Goal: Task Accomplishment & Management: Manage account settings

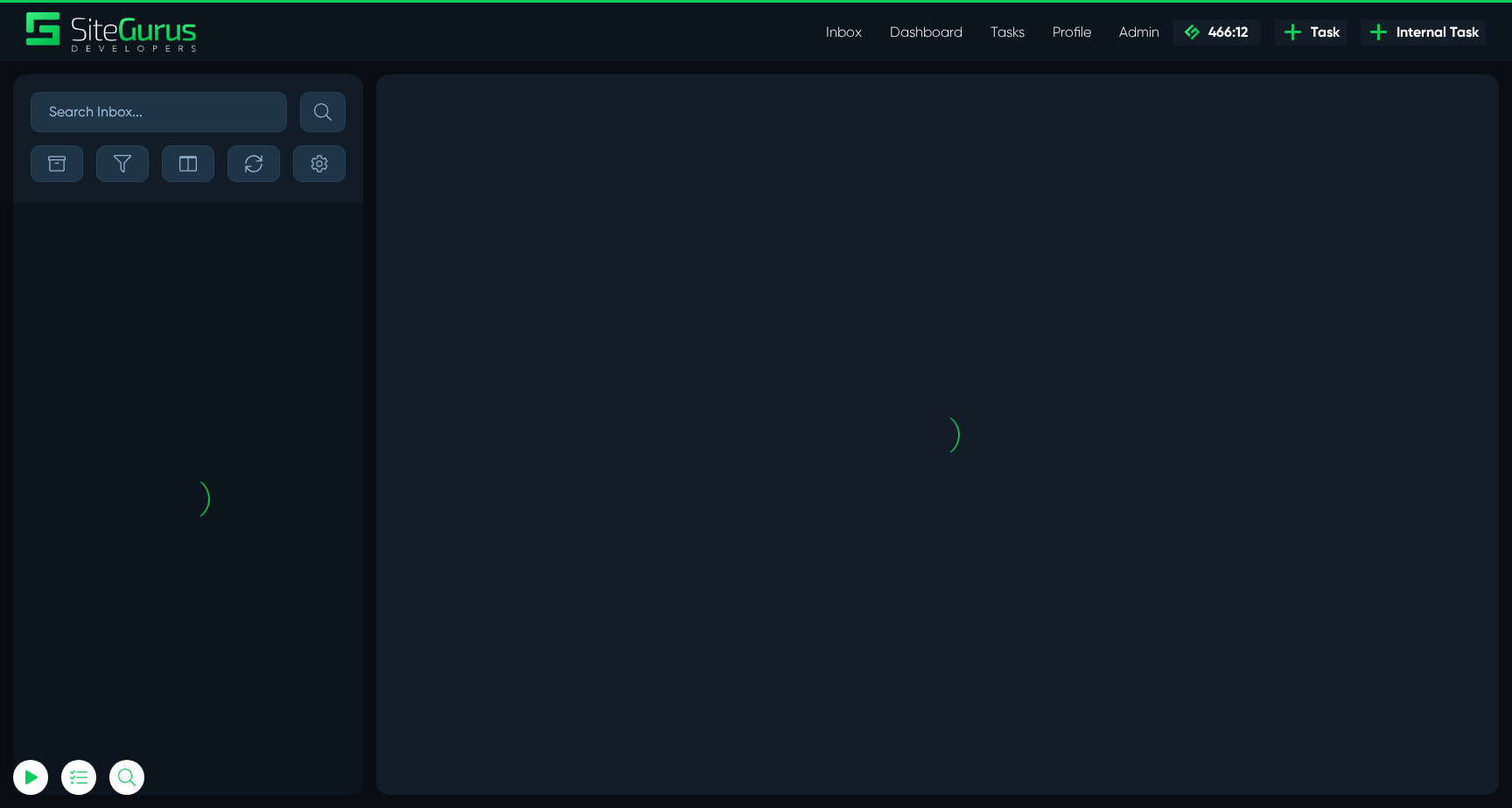
scroll to position [-4116, 0]
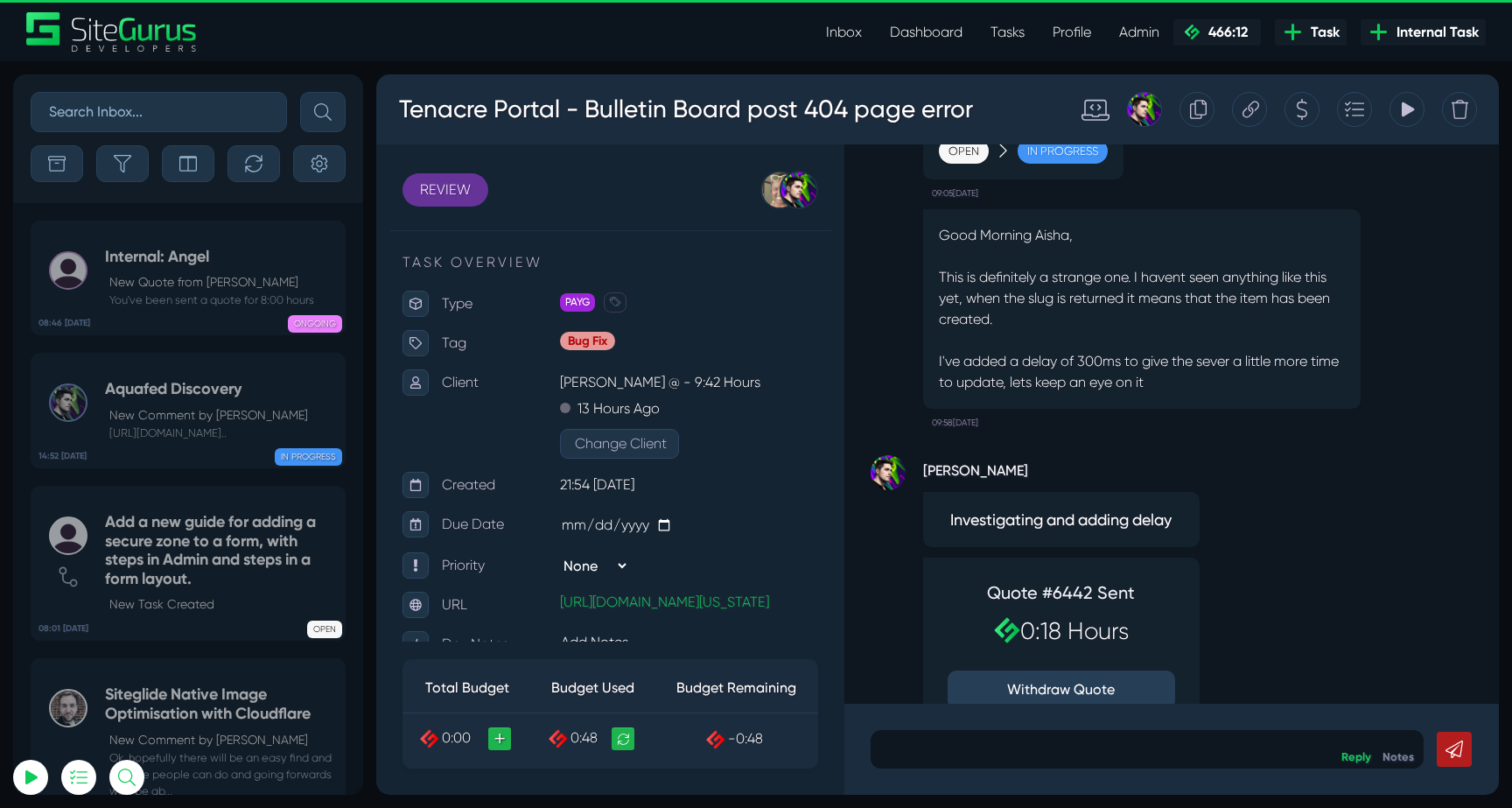
scroll to position [-178, 0]
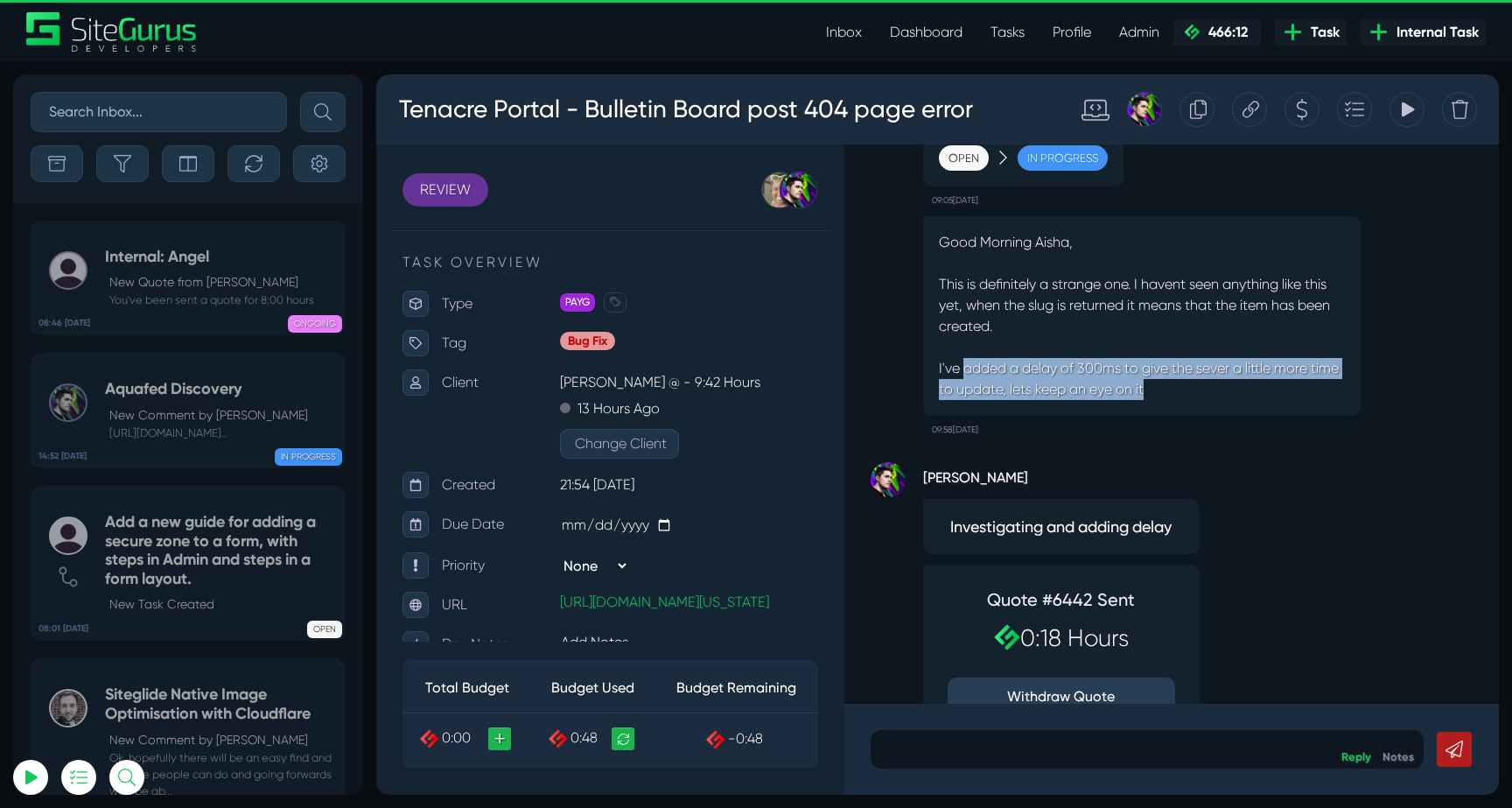
drag, startPoint x: 961, startPoint y: 371, endPoint x: 1221, endPoint y: 383, distance: 260.3
click at [1220, 383] on p "I've added a delay of 300ms to give the sever a little more time to update, let…" at bounding box center [1142, 378] width 406 height 42
click at [1221, 383] on p "I've added a delay of 300ms to give the sever a little more time to update, let…" at bounding box center [1142, 378] width 406 height 42
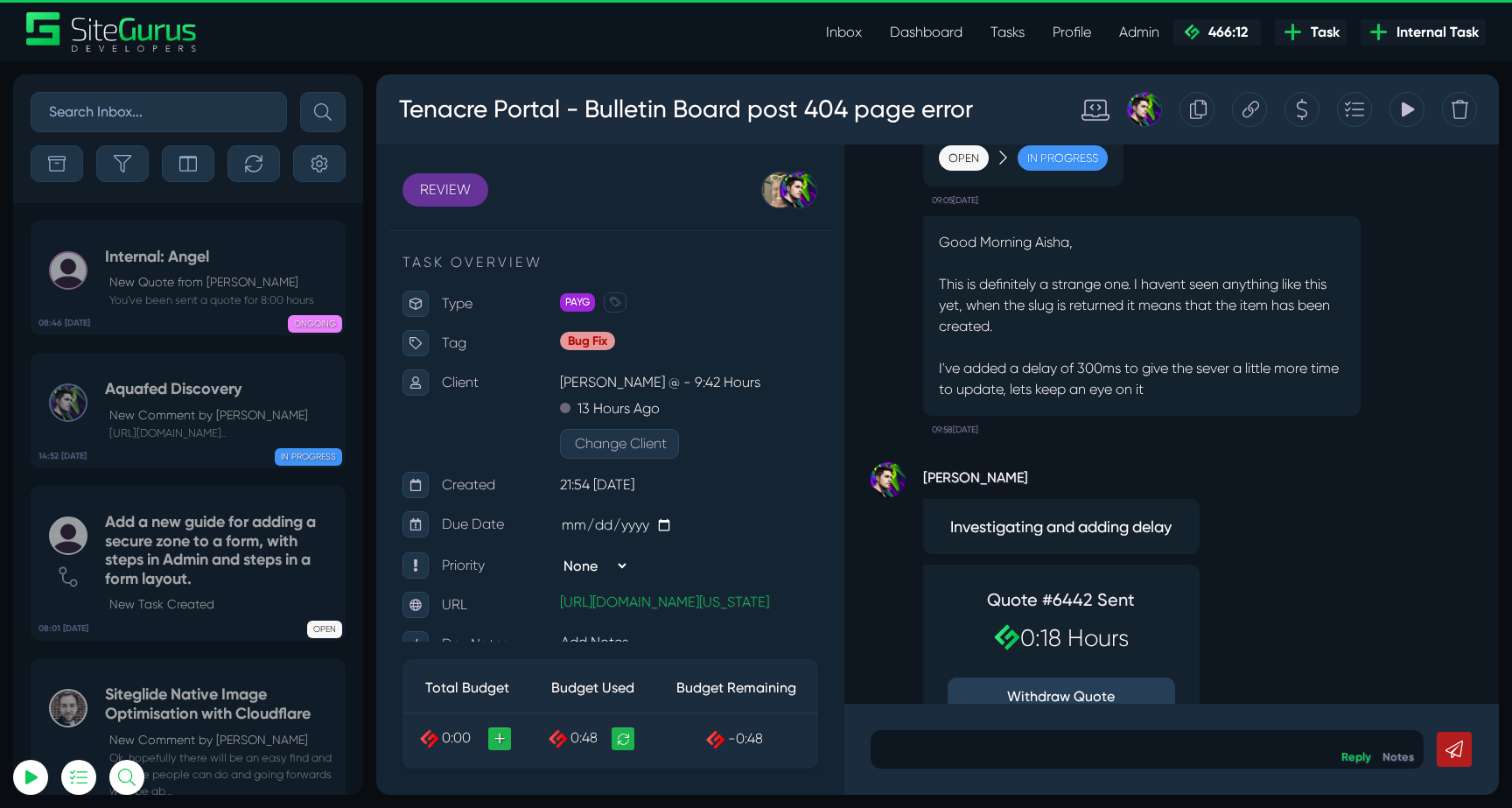
scroll to position [0, 0]
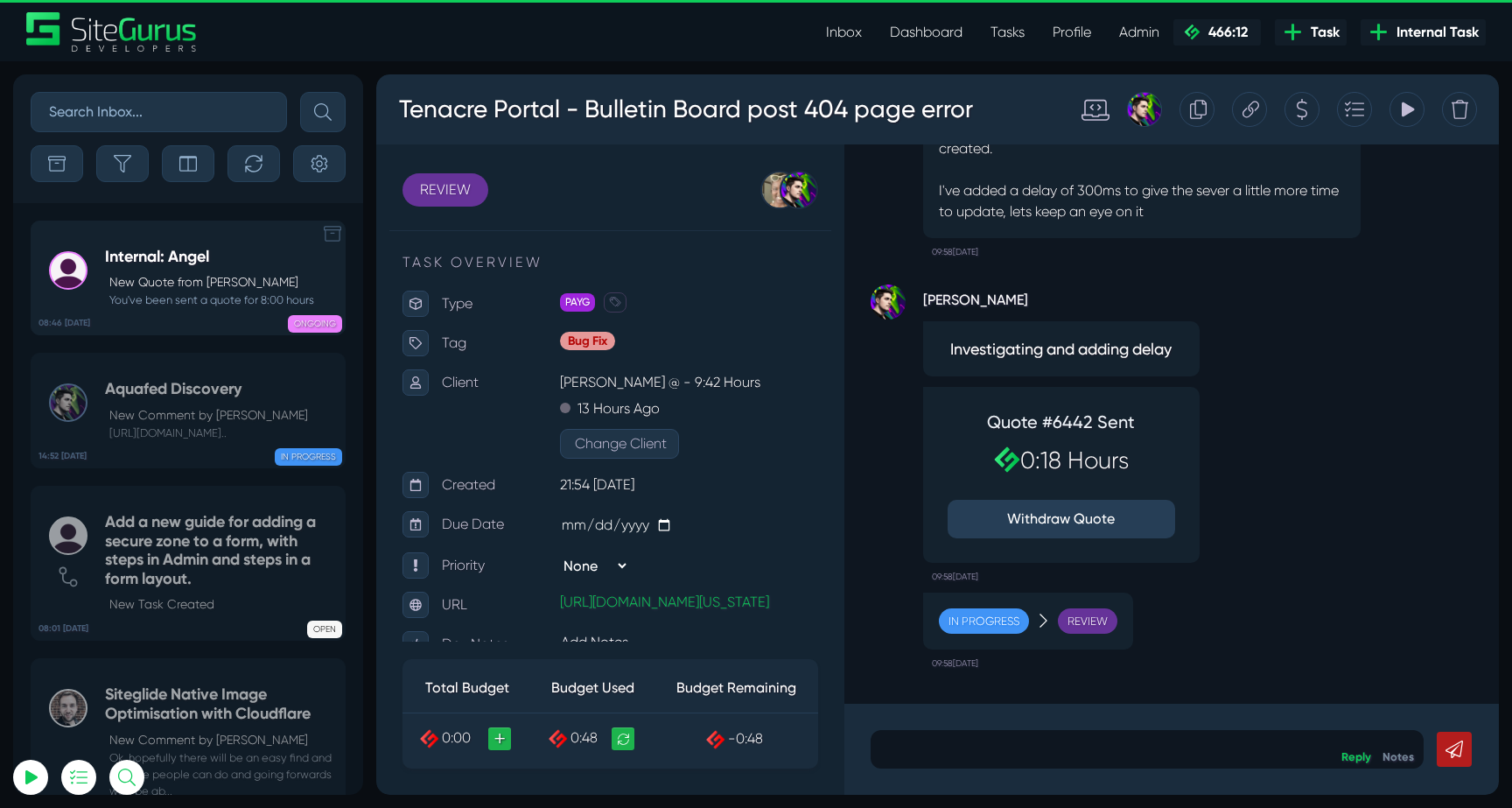
type input "[EMAIL_ADDRESS][DOMAIN_NAME]"
click at [160, 271] on div "Internal: Angel New Quote from [PERSON_NAME] You've been sent a quote for 8:00 …" at bounding box center [210, 279] width 209 height 62
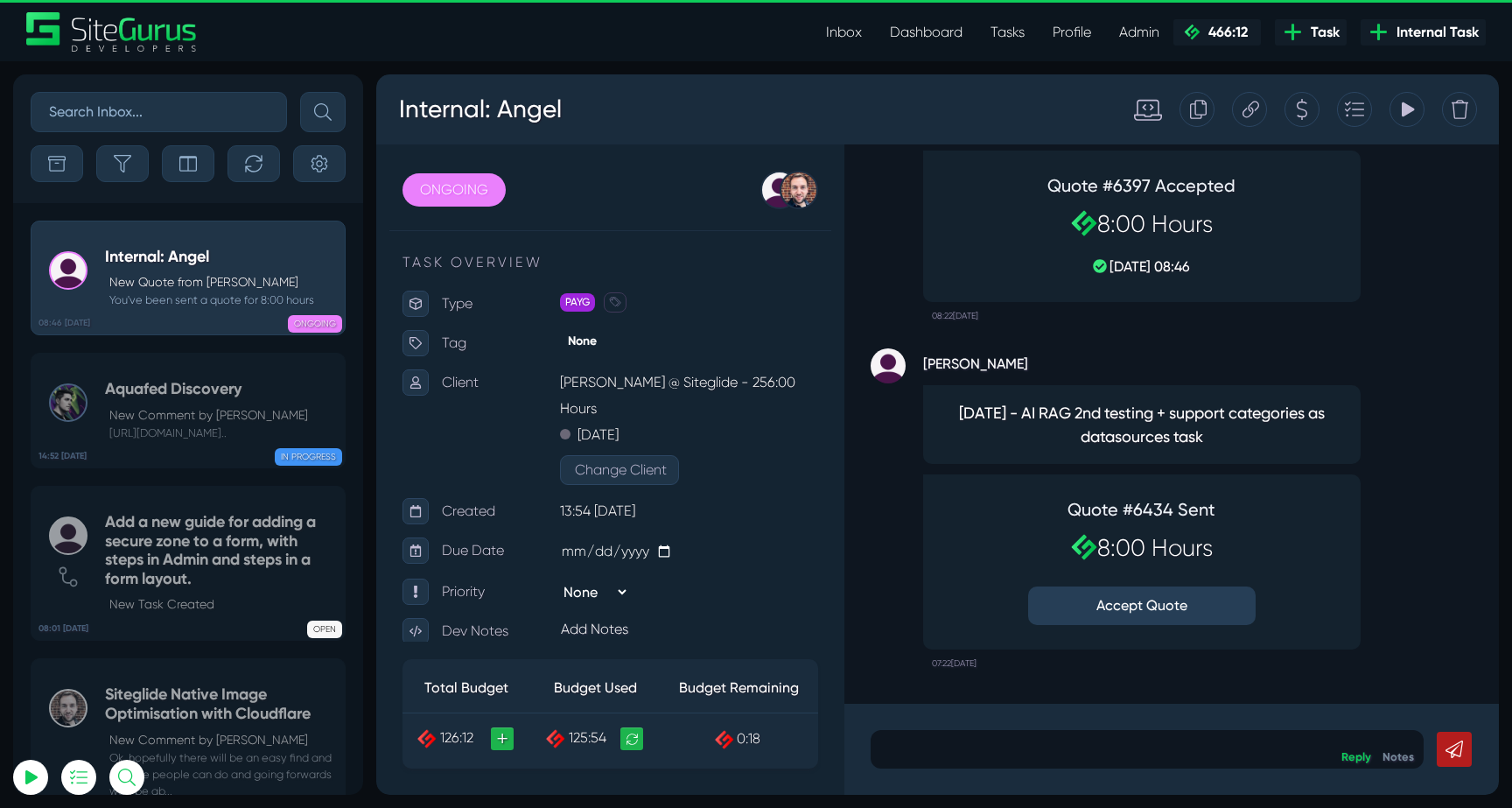
click at [1151, 590] on button "Accept Quote" at bounding box center [1142, 605] width 227 height 38
click at [127, 166] on icon "button" at bounding box center [122, 163] width 18 height 18
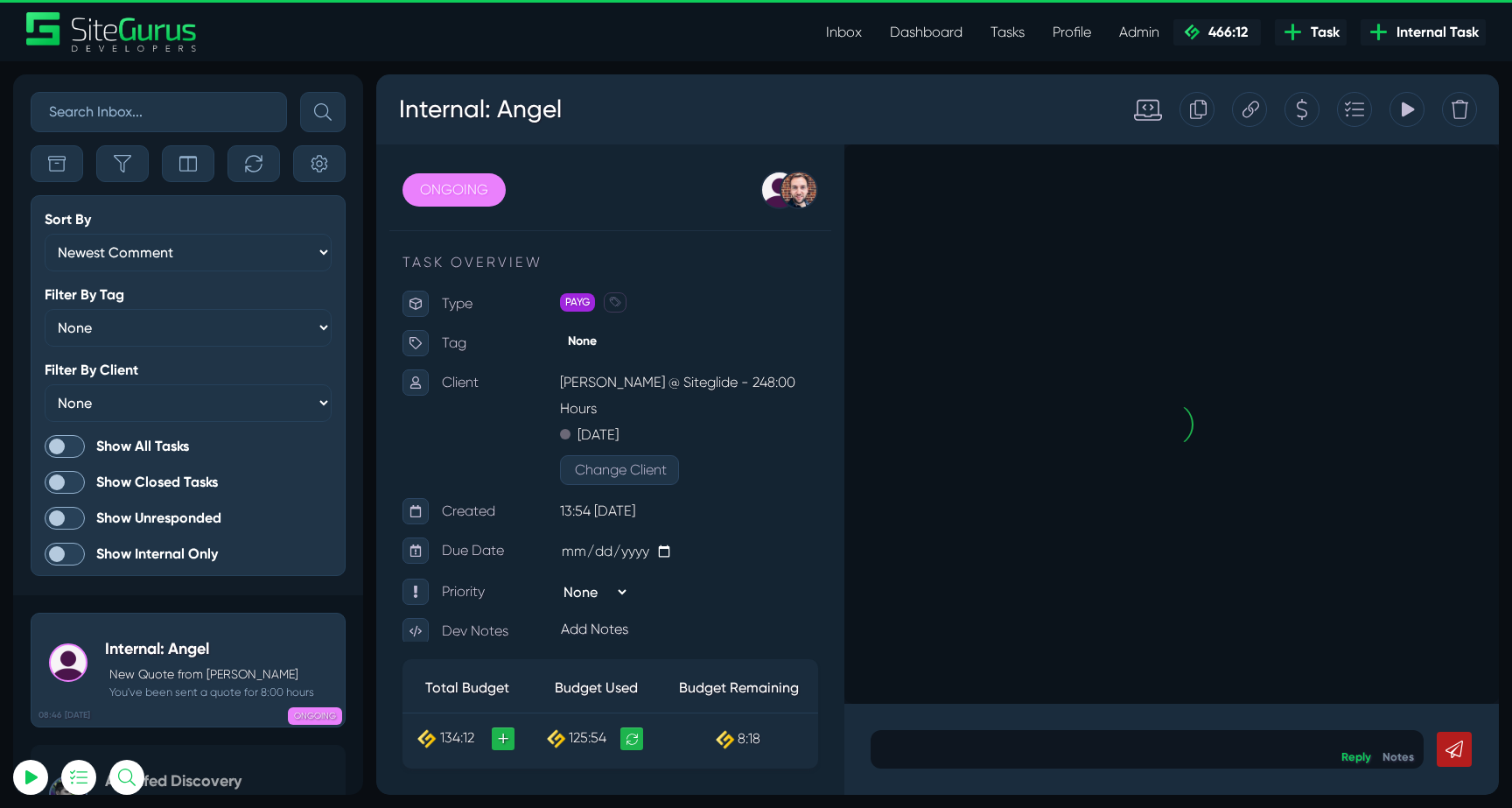
click at [59, 441] on span at bounding box center [64, 446] width 40 height 22
click at [0, 0] on input "Show All Tasks" at bounding box center [0, 0] width 0 height 0
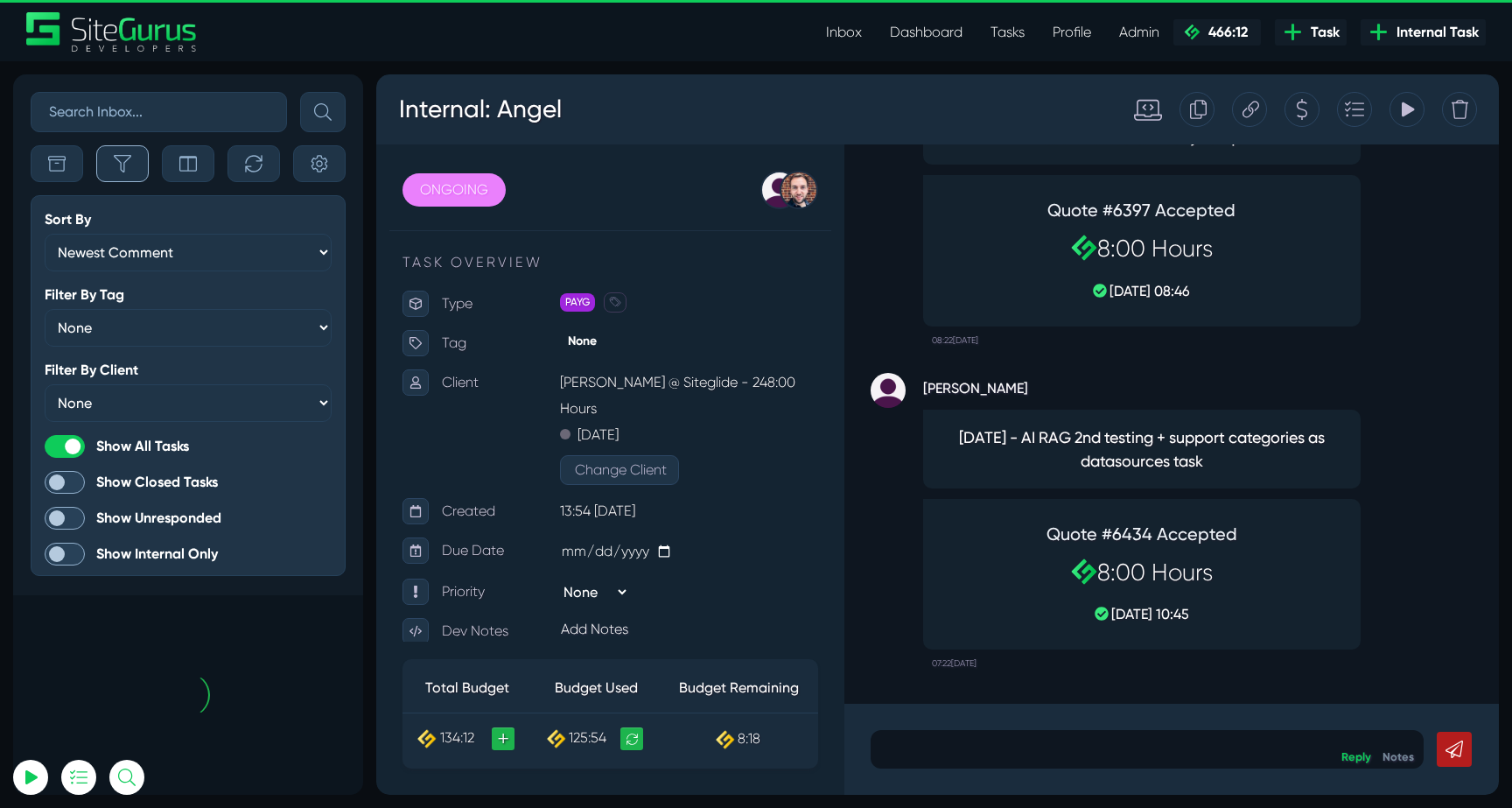
click at [124, 167] on icon "button" at bounding box center [122, 163] width 18 height 18
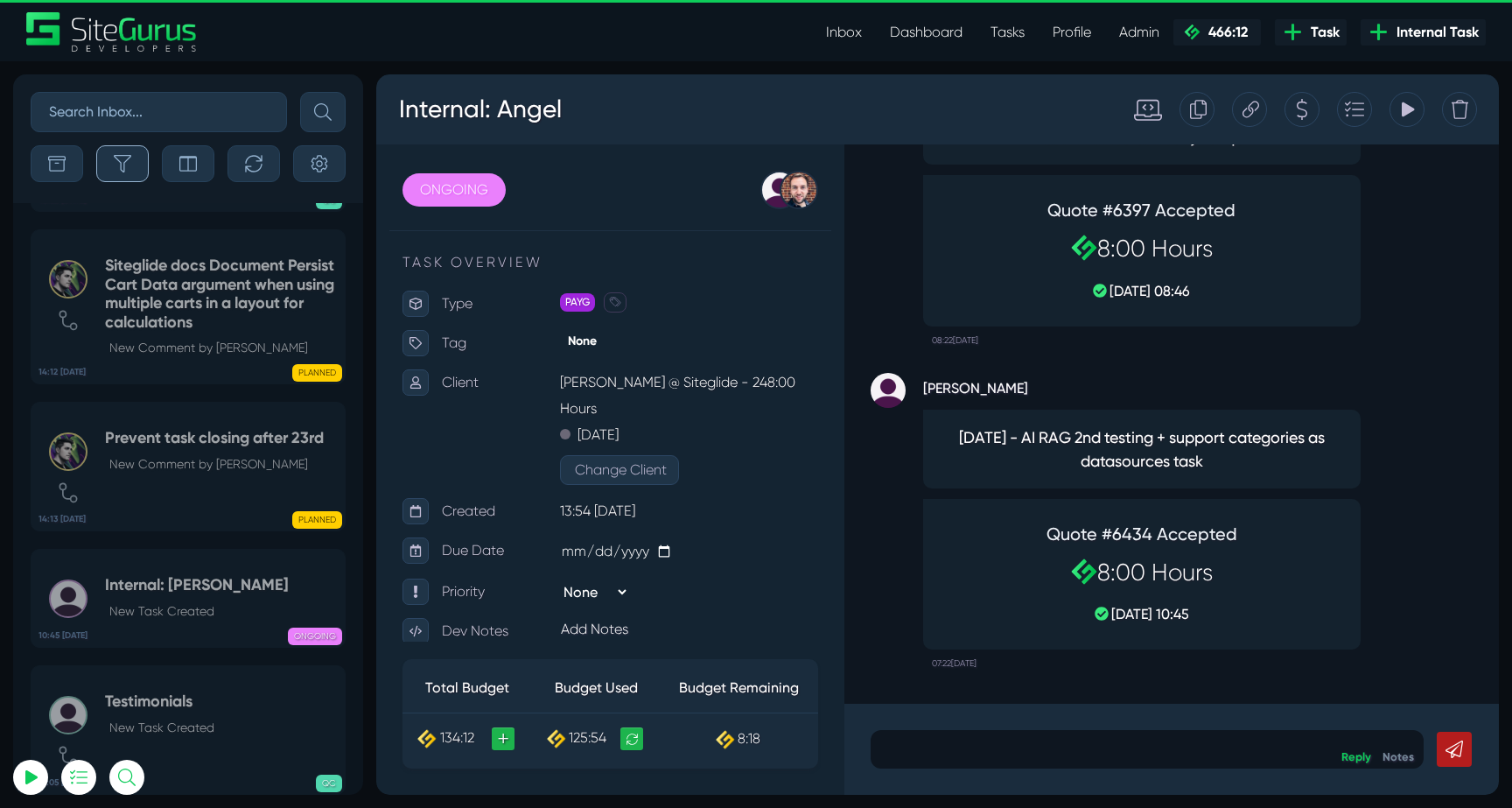
scroll to position [-69665, 0]
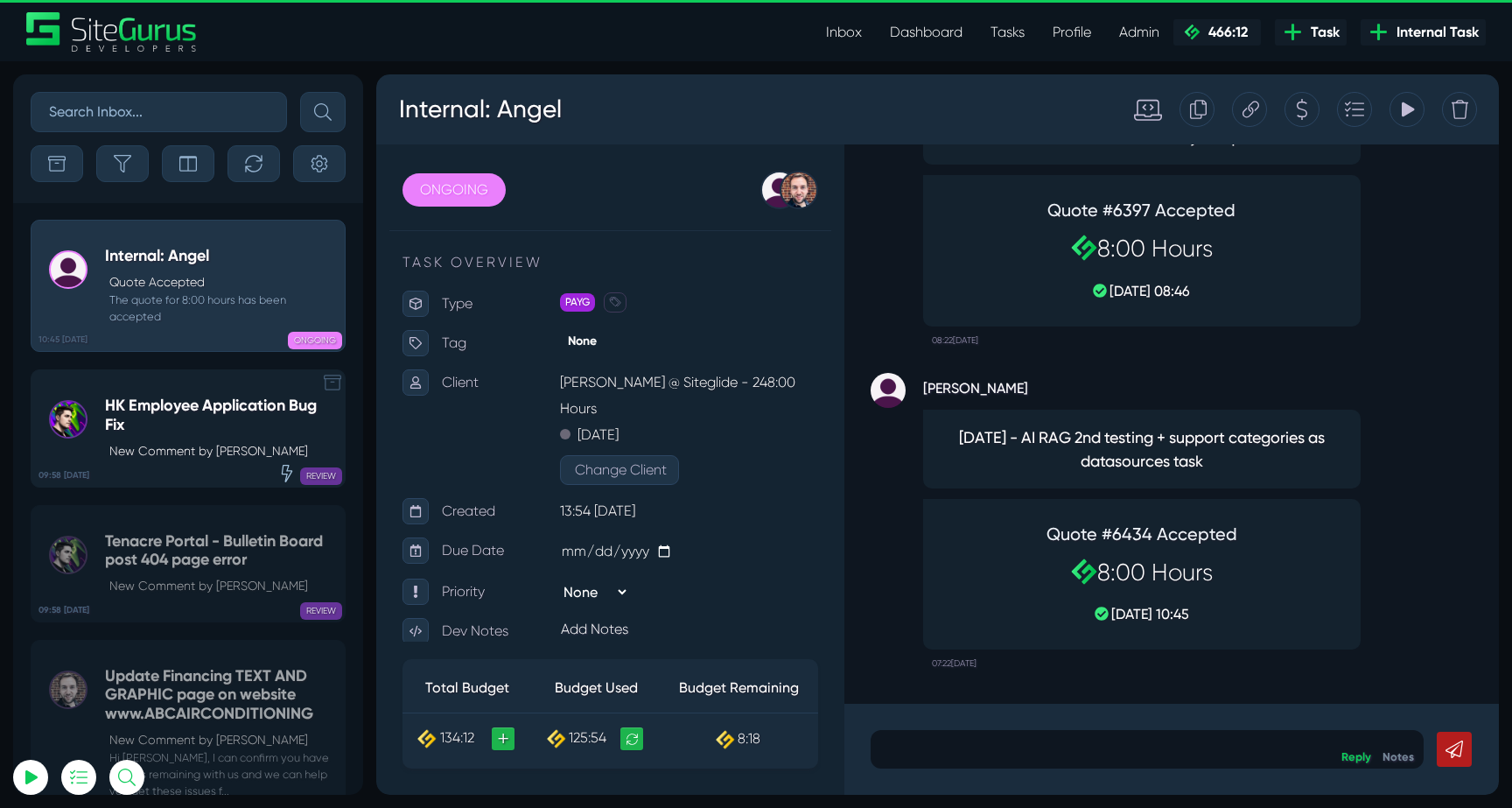
click at [246, 390] on link "09:58 [DATE] HK Employee Application Bug Fix New Comment by [PERSON_NAME] REVIEW" at bounding box center [188, 428] width 315 height 117
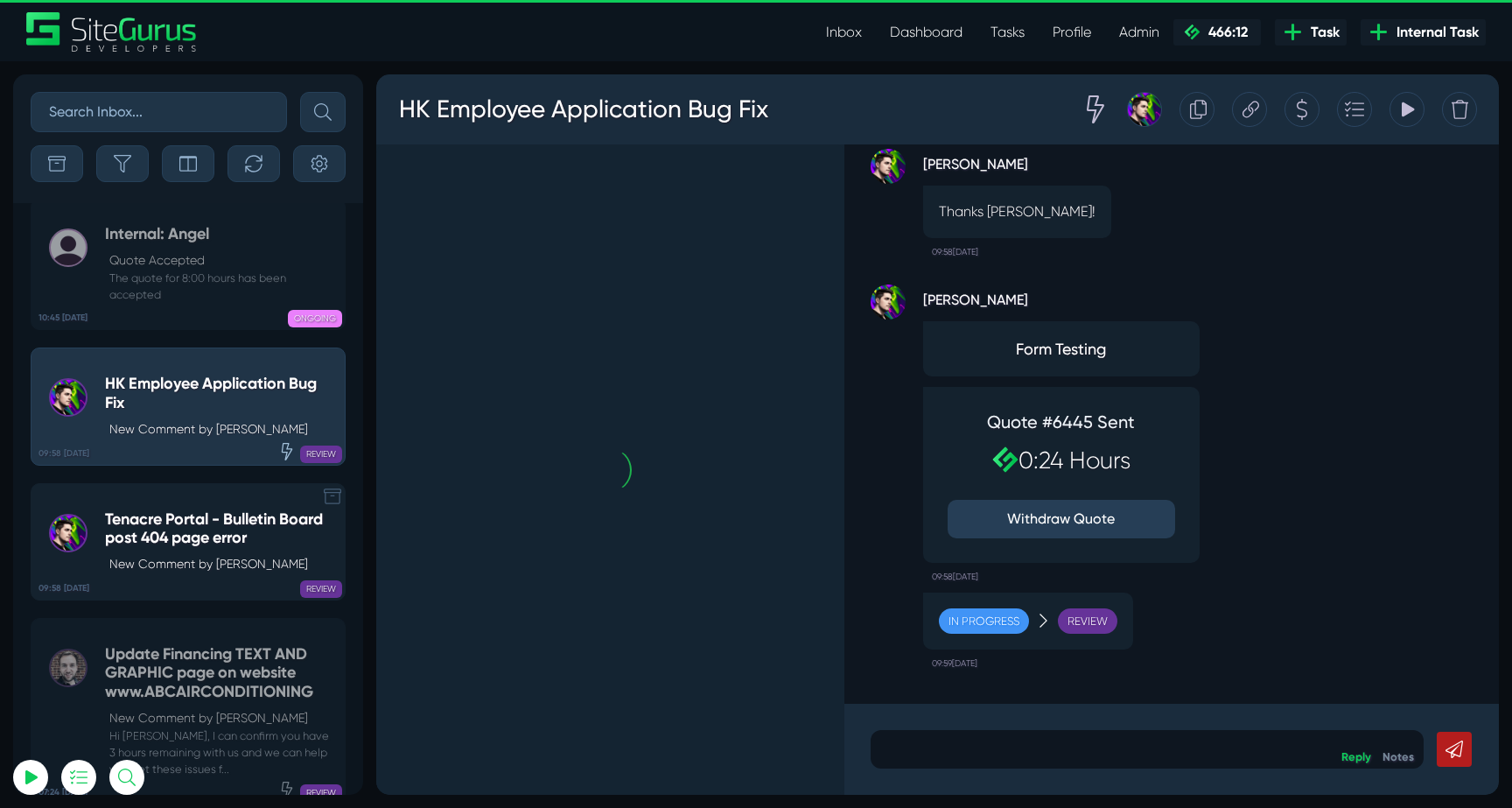
click at [204, 510] on h5 "Tenacre Portal - Bulletin Board post 404 page error" at bounding box center [221, 528] width 231 height 37
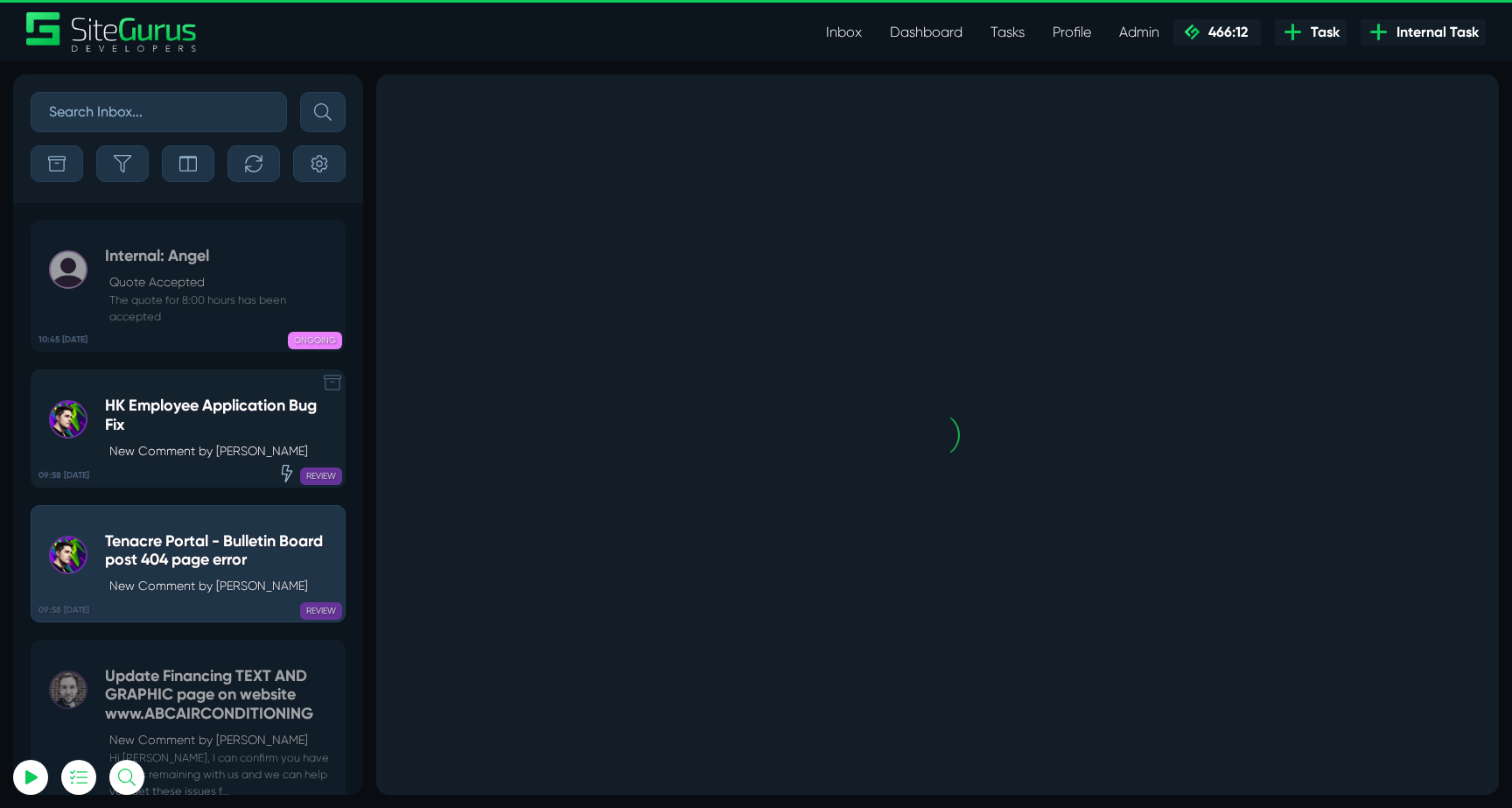
click at [200, 369] on link "09:58 [DATE] HK Employee Application Bug Fix New Comment by [PERSON_NAME] REVIEW" at bounding box center [188, 428] width 315 height 117
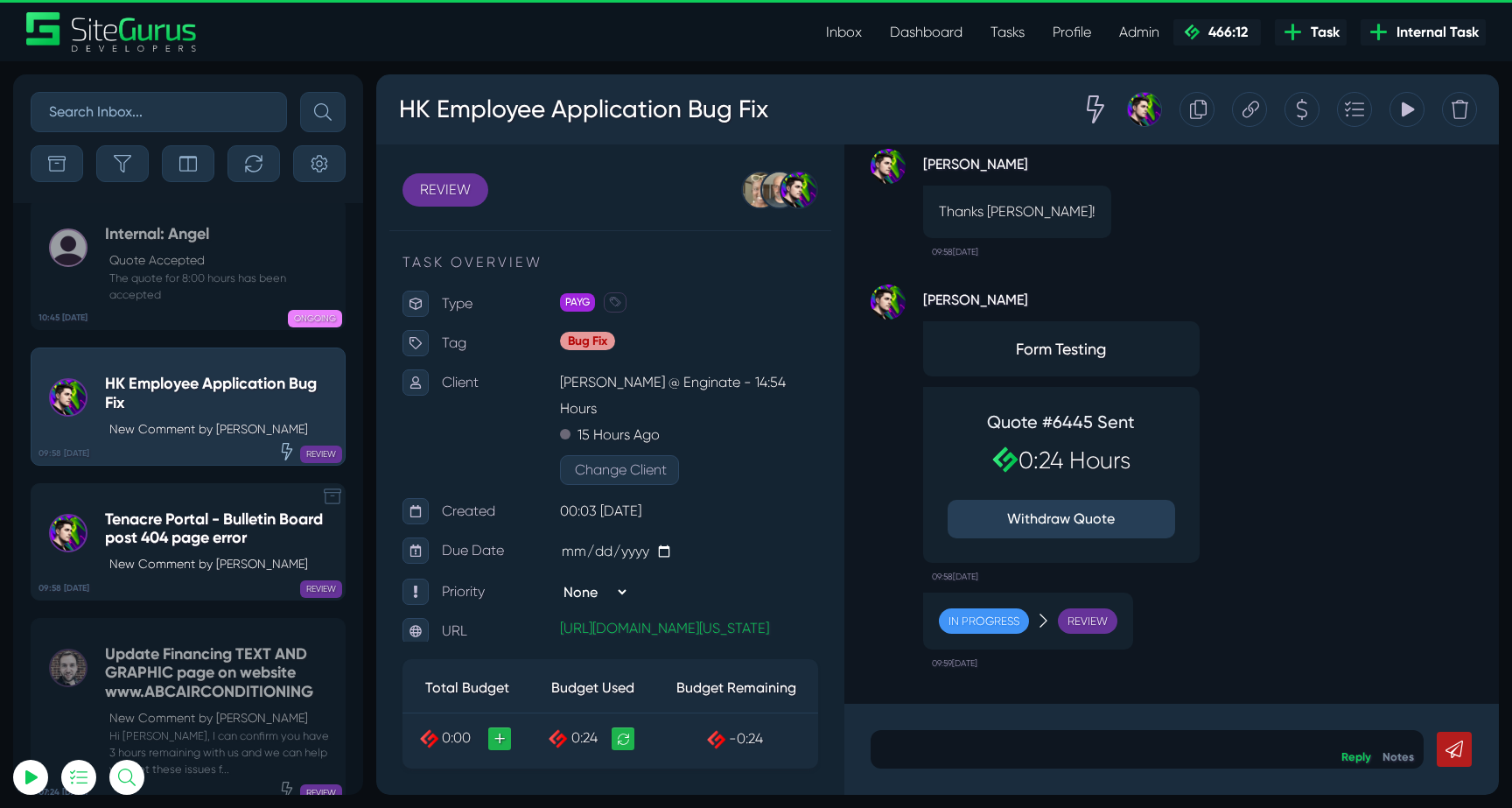
click at [168, 510] on h5 "Tenacre Portal - Bulletin Board post 404 page error" at bounding box center [221, 528] width 231 height 37
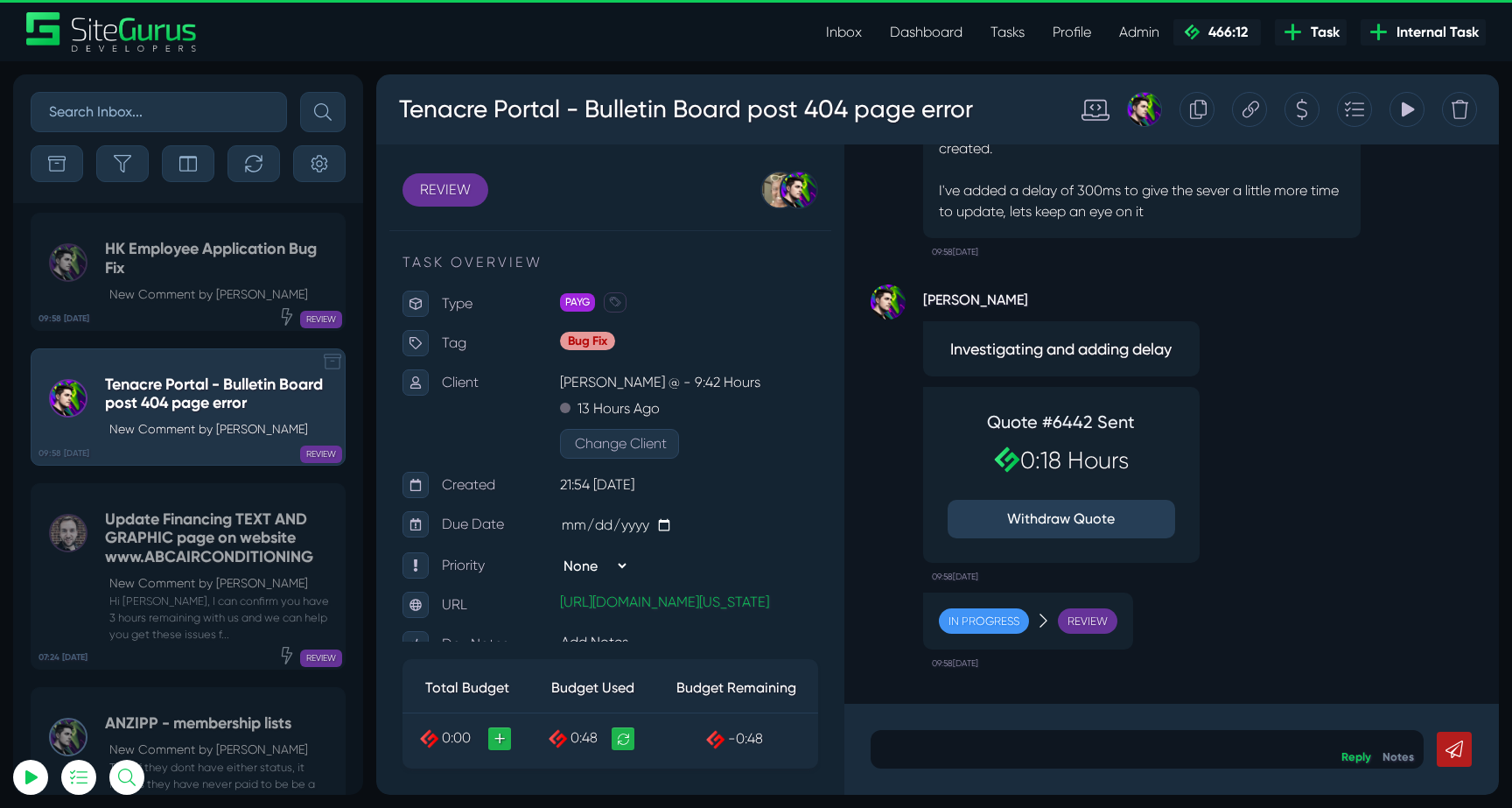
click at [169, 510] on h5 "Update Financing TEXT AND GRAPHIC page on website www.ABCAIRCONDITIONING" at bounding box center [221, 538] width 231 height 57
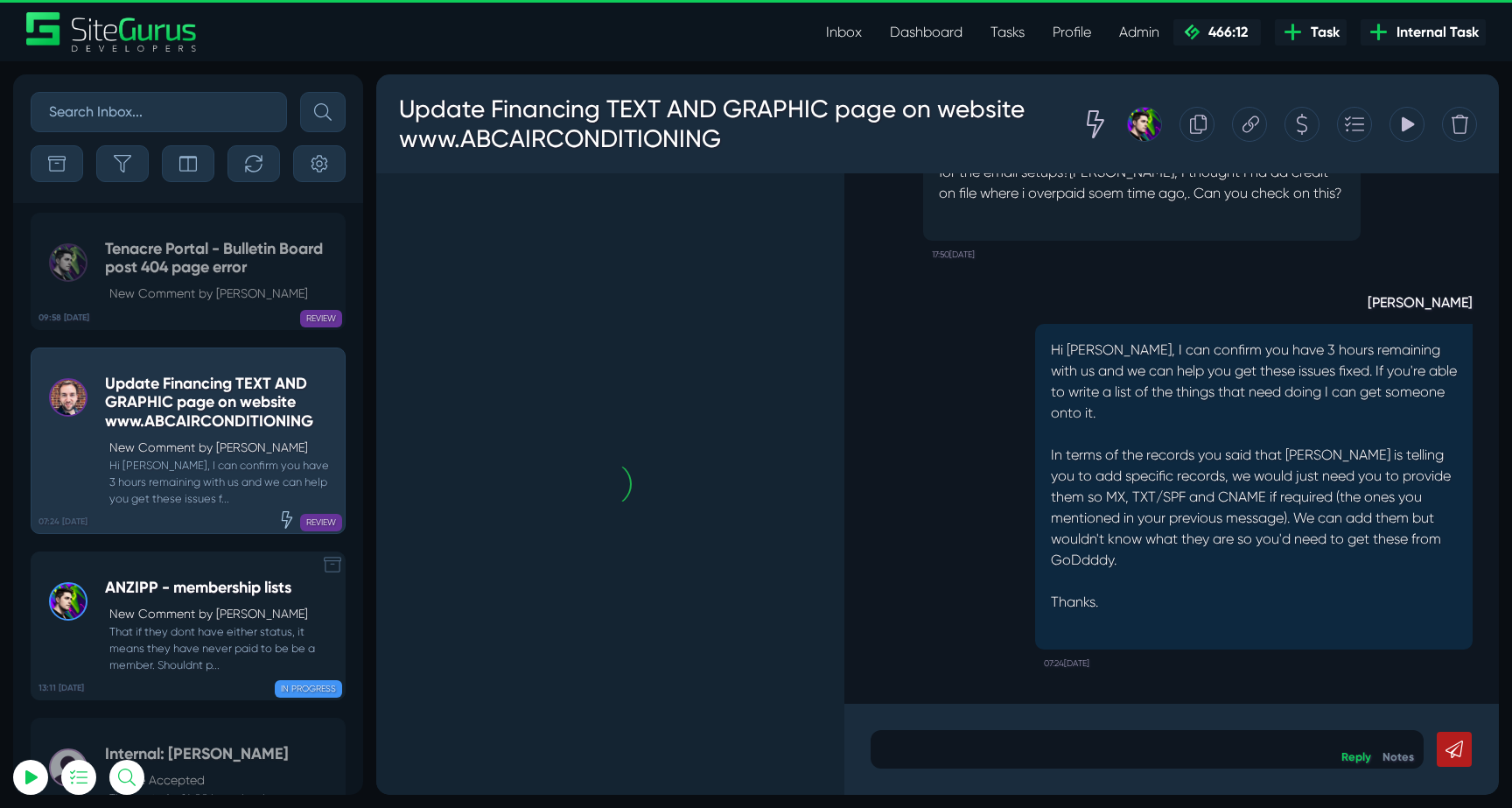
click at [172, 579] on div "ANZIPP - membership lists New Comment by [PERSON_NAME] That if they dont have e…" at bounding box center [221, 625] width 231 height 94
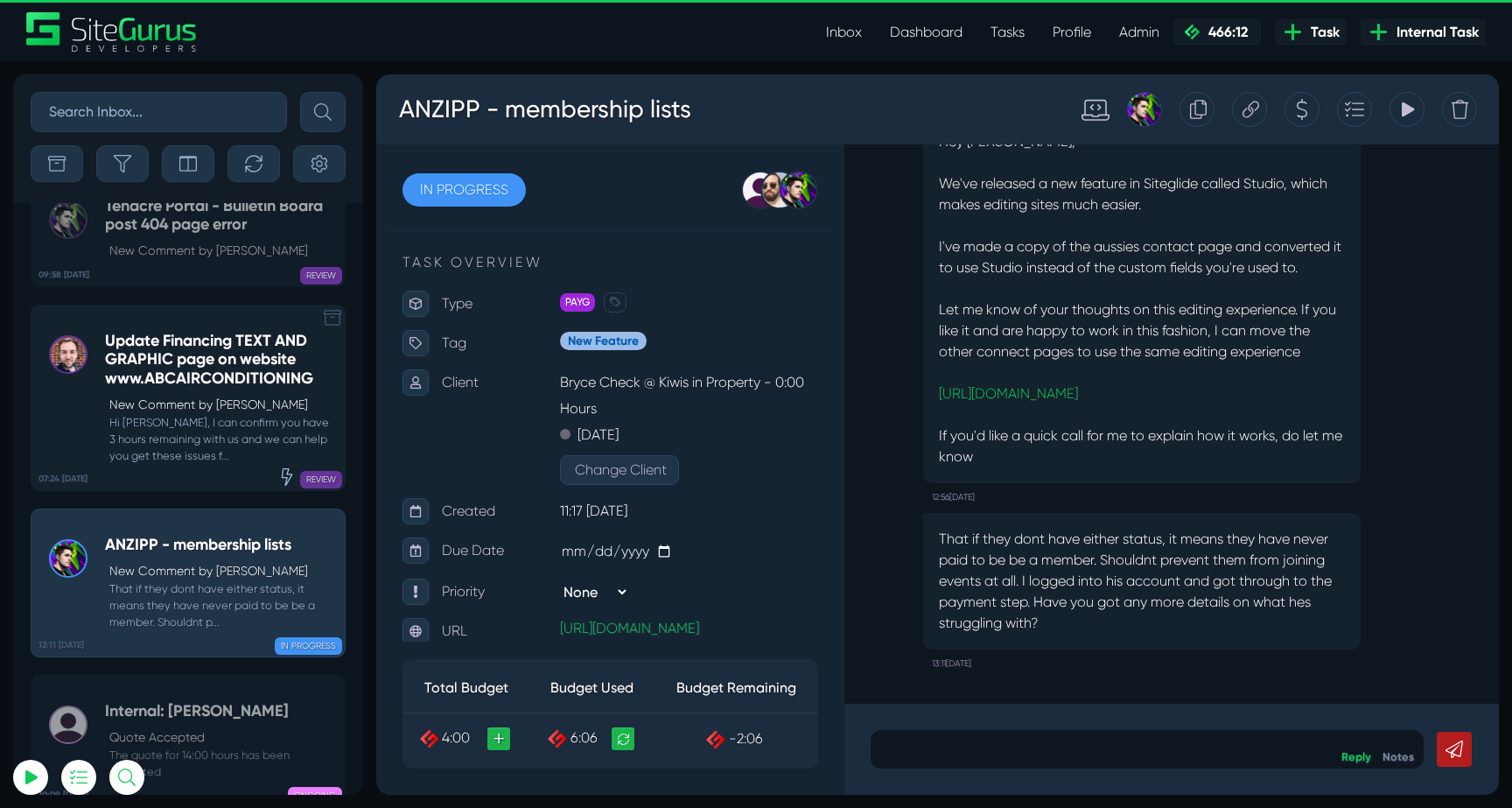
click at [183, 414] on small "Hi [PERSON_NAME], I can confirm you have 3 hours remaining with us and we can h…" at bounding box center [221, 439] width 231 height 50
